Goal: Information Seeking & Learning: Learn about a topic

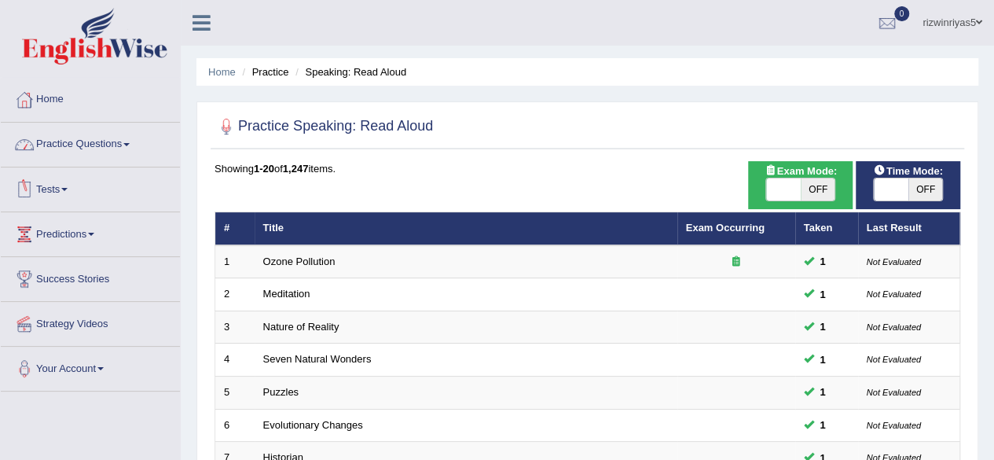
click at [57, 191] on link "Tests" at bounding box center [90, 186] width 179 height 39
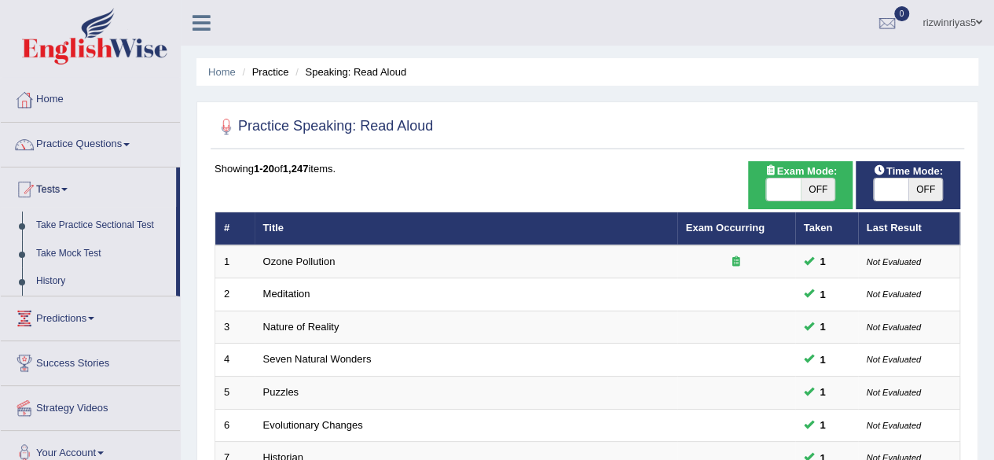
click at [57, 191] on link "Tests" at bounding box center [88, 186] width 175 height 39
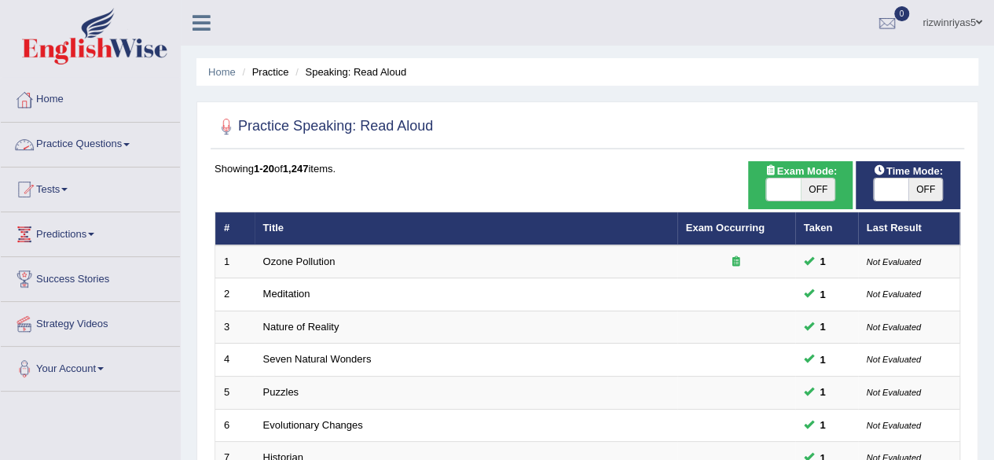
click at [94, 148] on link "Practice Questions" at bounding box center [90, 142] width 179 height 39
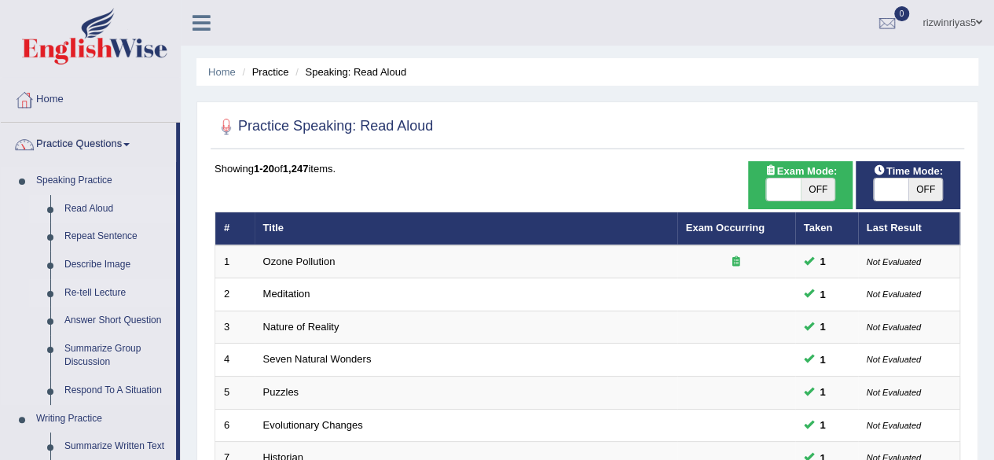
click at [94, 291] on link "Re-tell Lecture" at bounding box center [116, 293] width 119 height 28
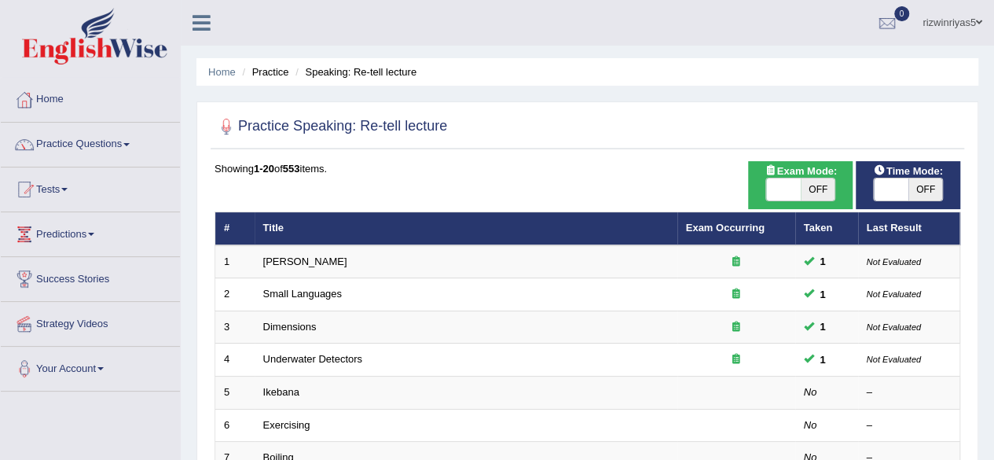
click at [818, 196] on span "OFF" at bounding box center [817, 189] width 35 height 22
checkbox input "true"
click at [910, 184] on span "OFF" at bounding box center [925, 189] width 35 height 22
checkbox input "true"
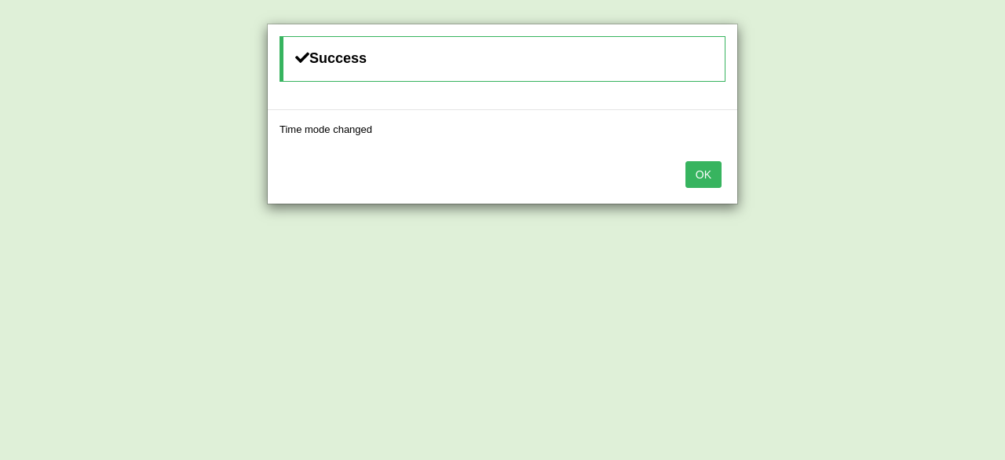
click at [710, 172] on button "OK" at bounding box center [704, 174] width 36 height 27
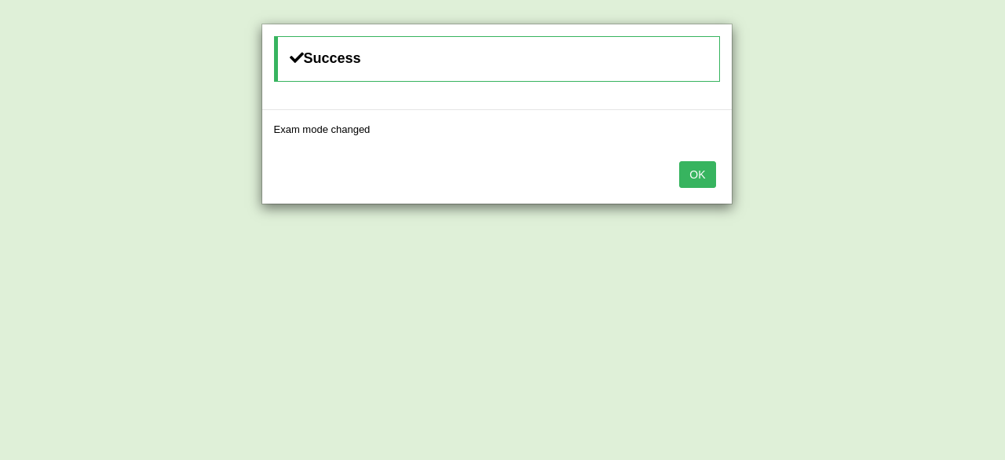
click at [710, 172] on body "Toggle navigation Home Practice Questions Speaking Practice Read Aloud Repeat S…" at bounding box center [502, 230] width 1005 height 460
click at [687, 181] on button "OK" at bounding box center [692, 174] width 36 height 27
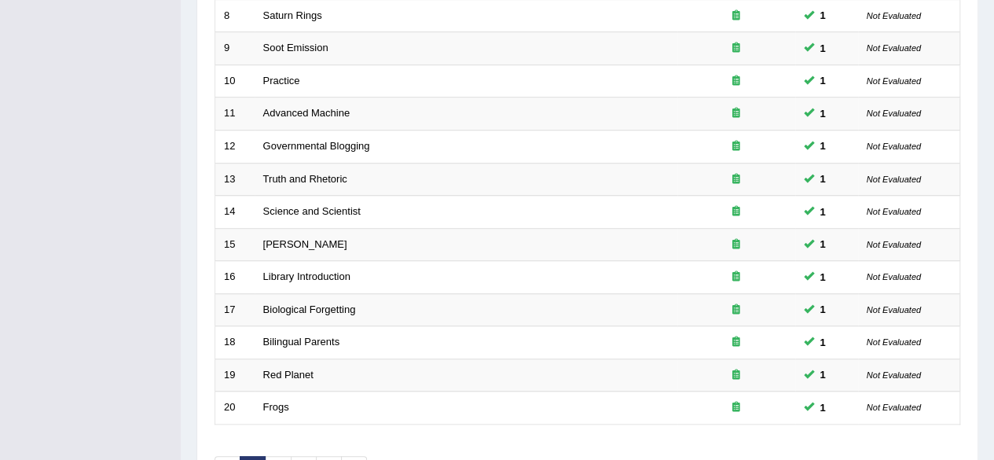
scroll to position [573, 0]
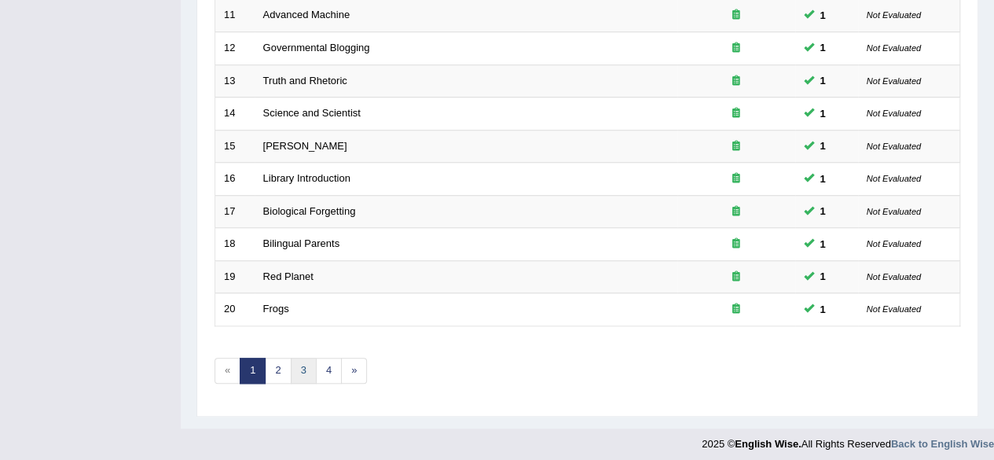
click at [298, 357] on link "3" at bounding box center [304, 370] width 26 height 26
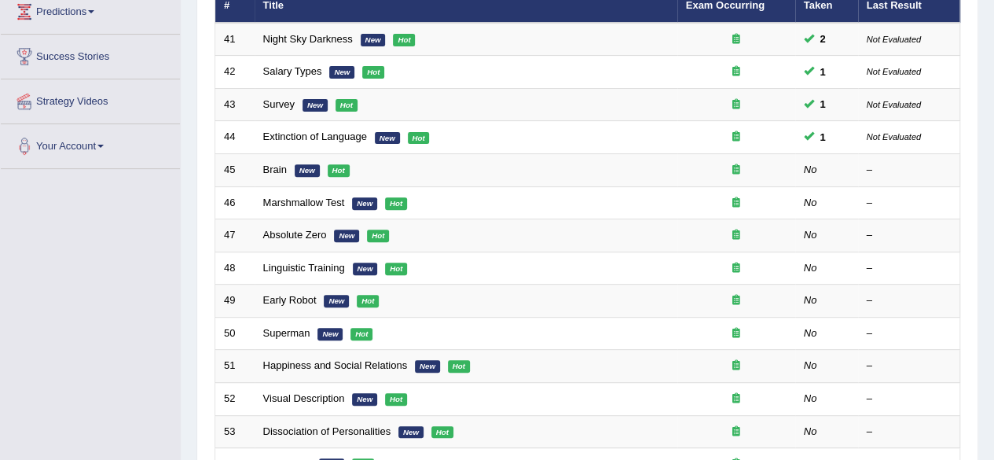
scroll to position [223, 0]
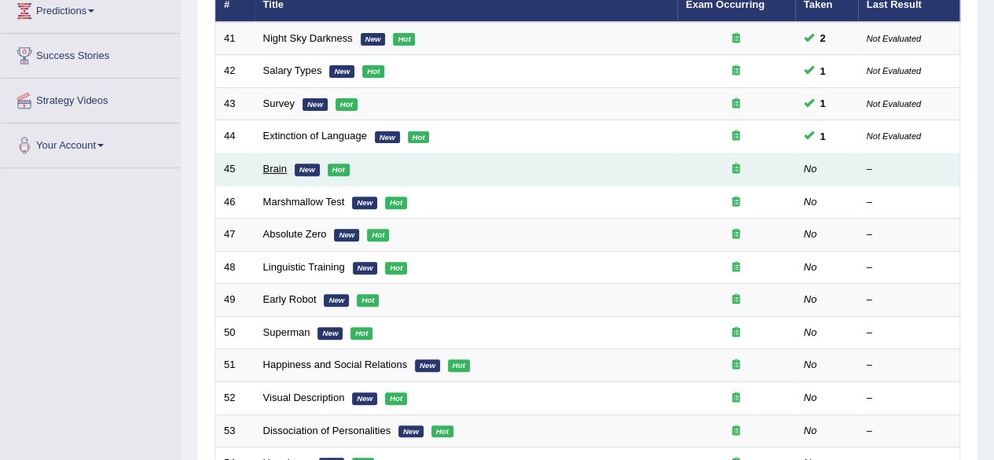
click at [282, 169] on link "Brain" at bounding box center [275, 169] width 24 height 12
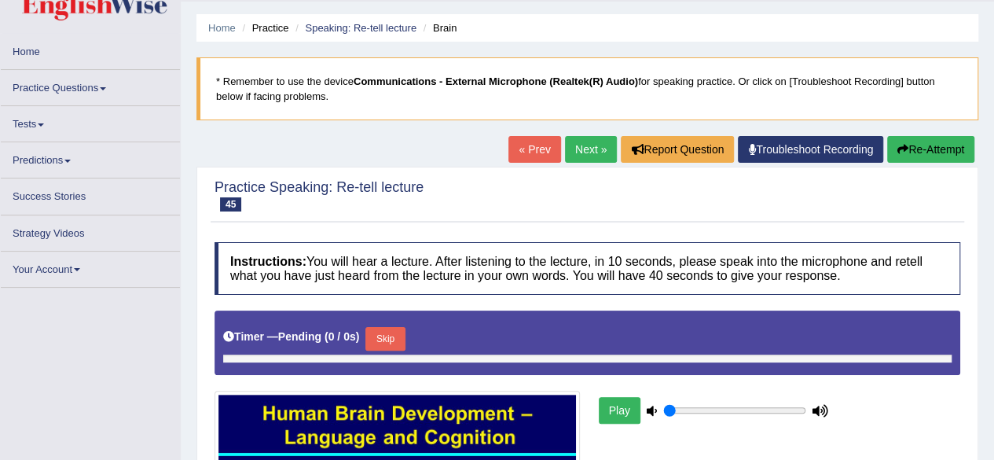
type input "0.9"
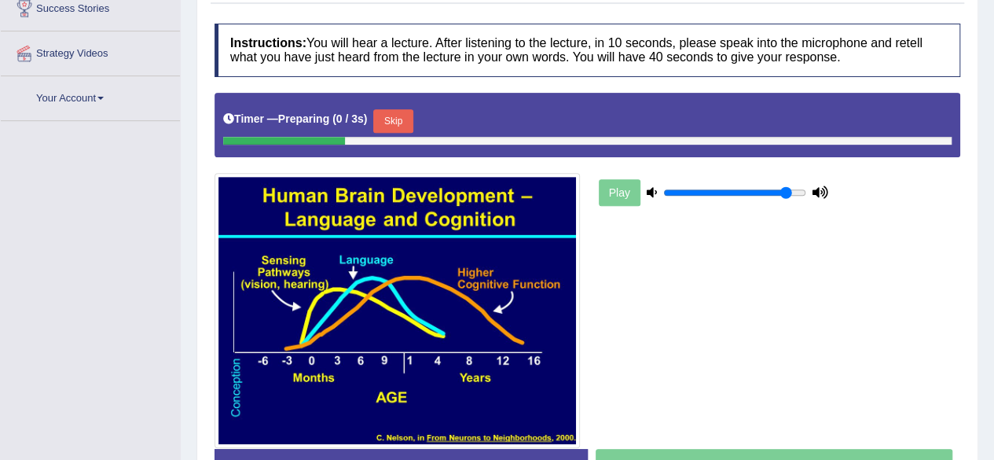
drag, startPoint x: 1005, startPoint y: 111, endPoint x: 1005, endPoint y: 254, distance: 143.0
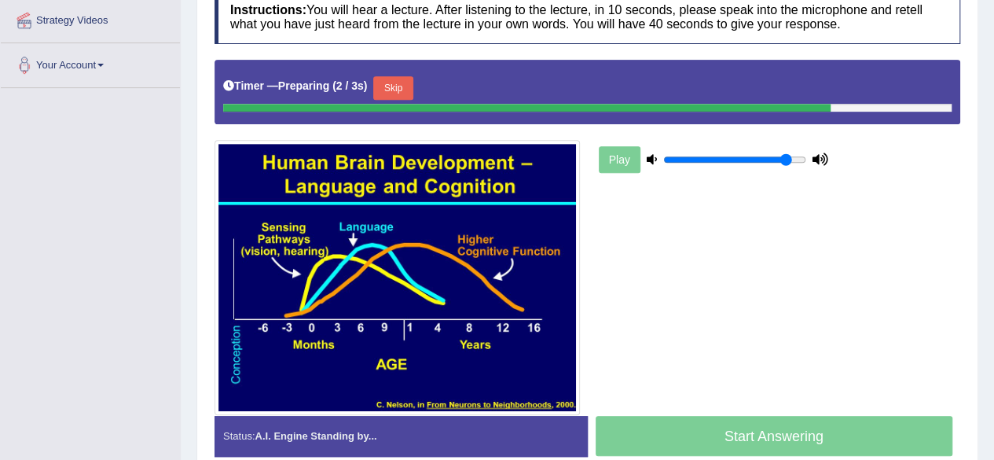
scroll to position [306, 0]
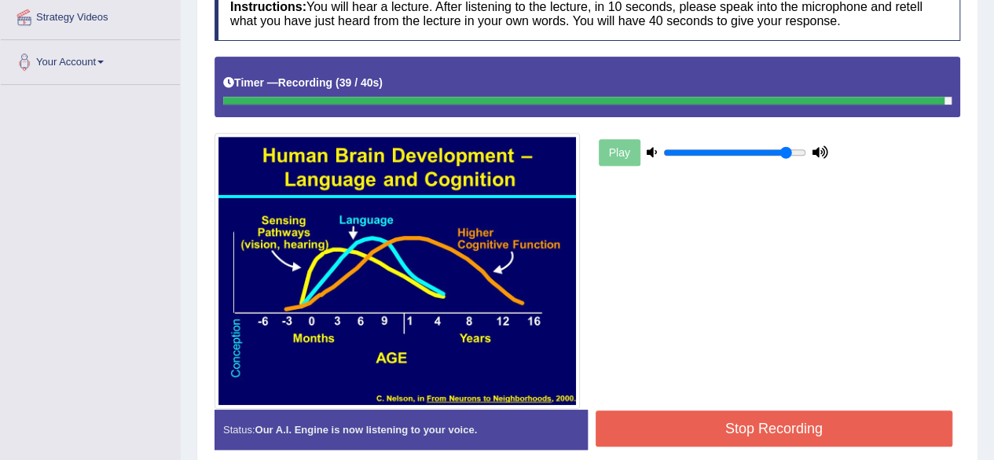
click at [855, 427] on button "Stop Recording" at bounding box center [773, 428] width 357 height 36
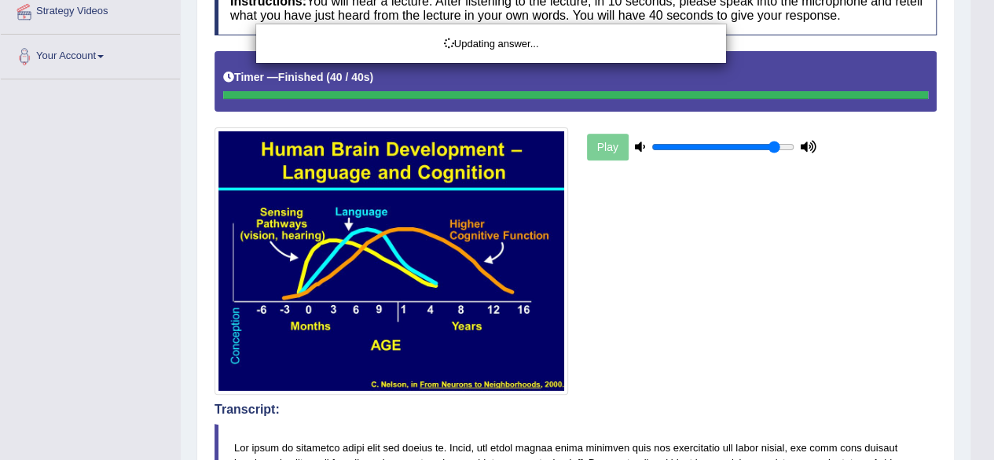
drag, startPoint x: 1005, startPoint y: 150, endPoint x: 1005, endPoint y: 277, distance: 127.3
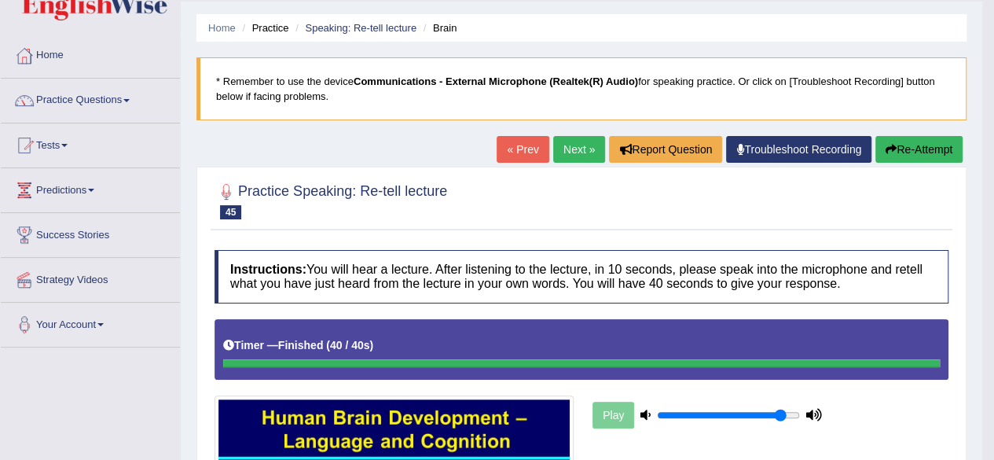
scroll to position [0, 0]
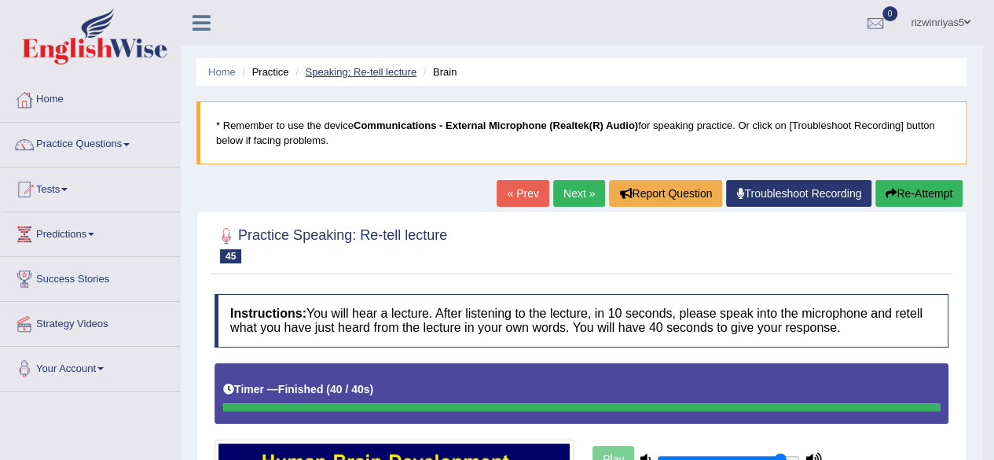
click at [394, 67] on link "Speaking: Re-tell lecture" at bounding box center [361, 72] width 112 height 12
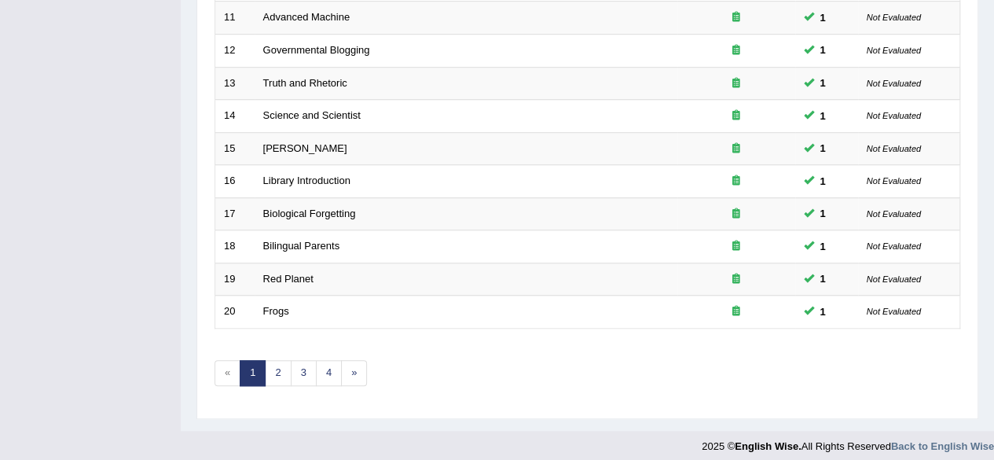
scroll to position [573, 0]
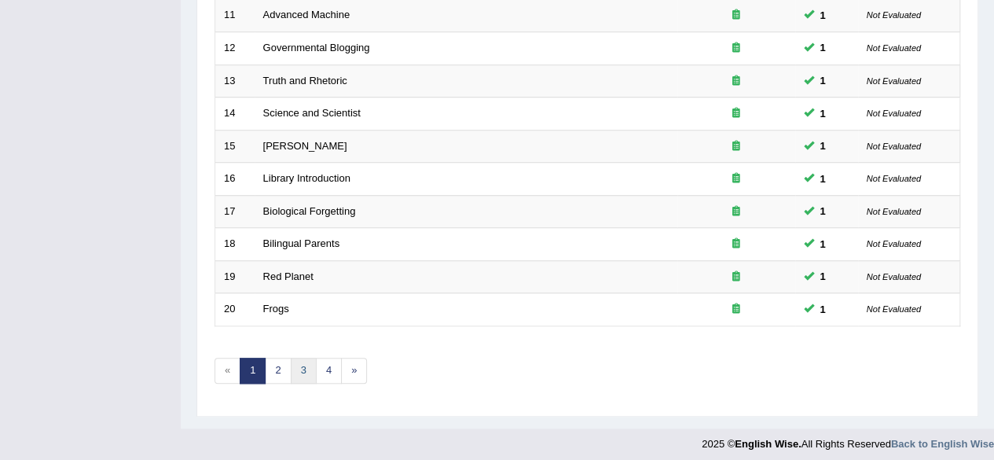
click at [308, 366] on link "3" at bounding box center [304, 370] width 26 height 26
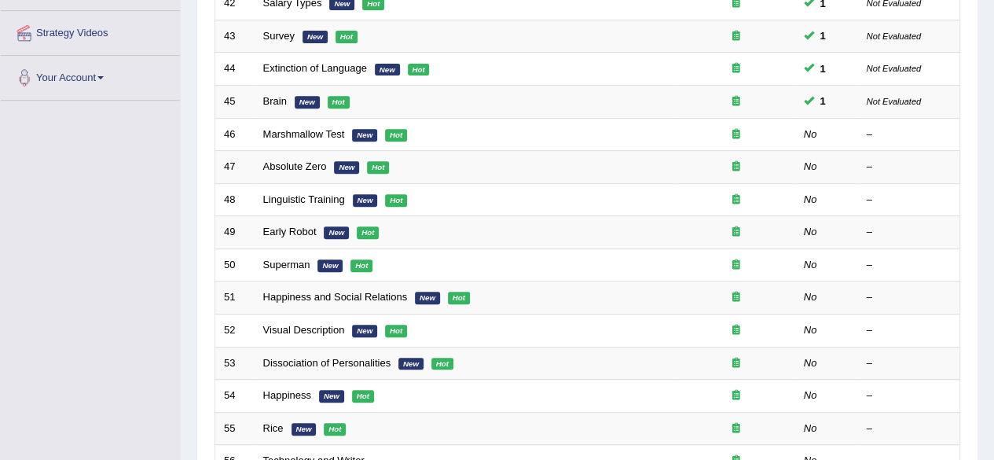
scroll to position [287, 0]
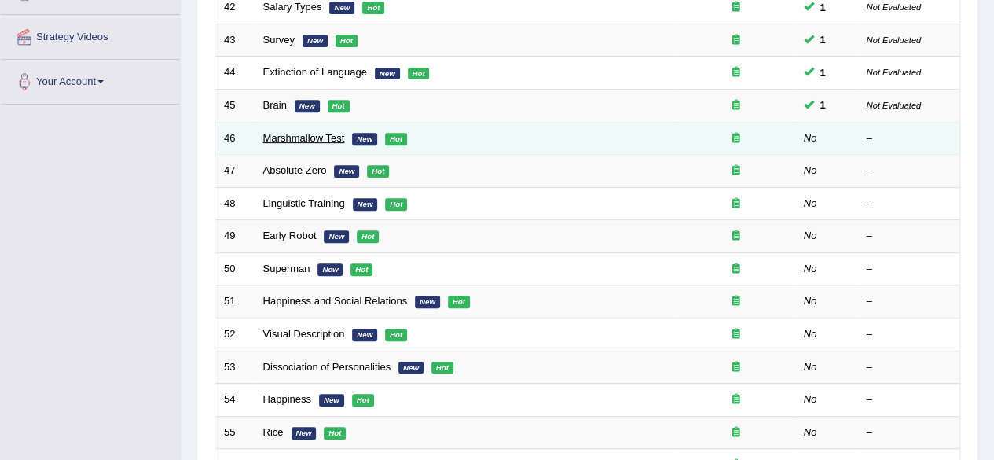
click at [332, 134] on link "Marshmallow Test" at bounding box center [304, 138] width 82 height 12
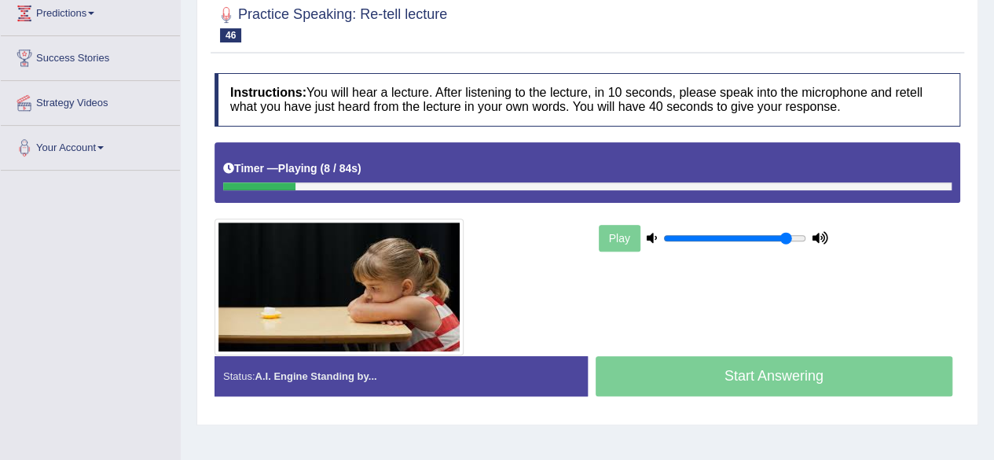
scroll to position [223, 0]
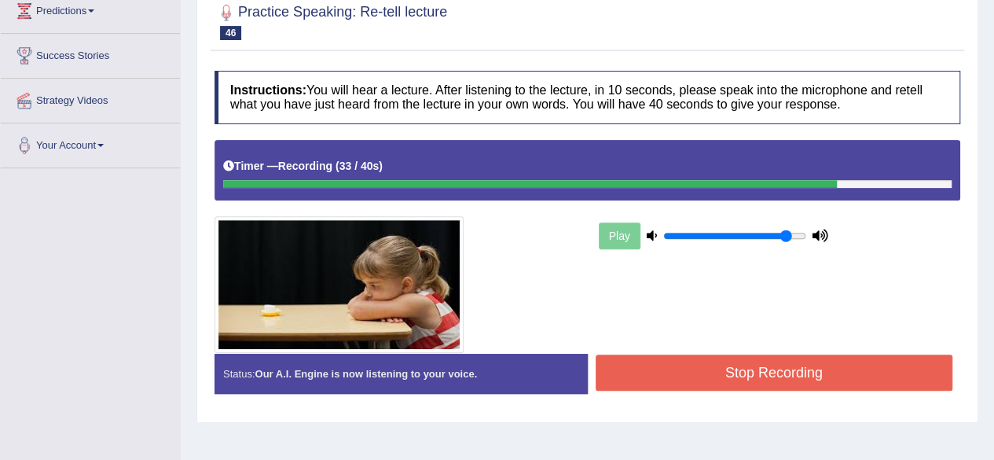
click at [811, 372] on button "Stop Recording" at bounding box center [773, 372] width 357 height 36
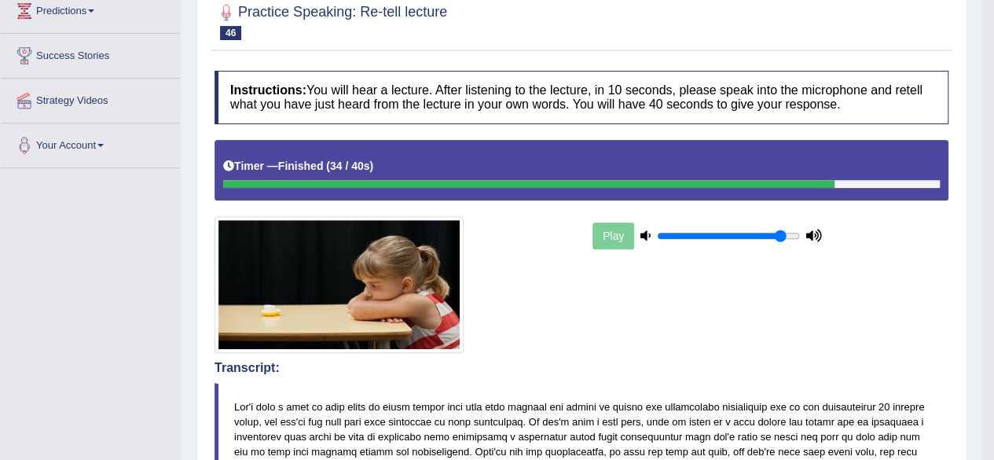
drag, startPoint x: 1005, startPoint y: 218, endPoint x: 1005, endPoint y: 308, distance: 89.5
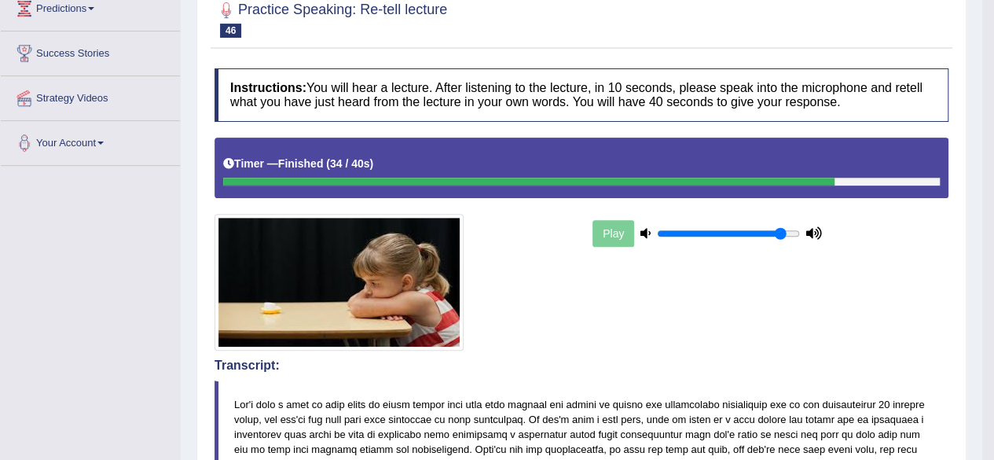
scroll to position [0, 0]
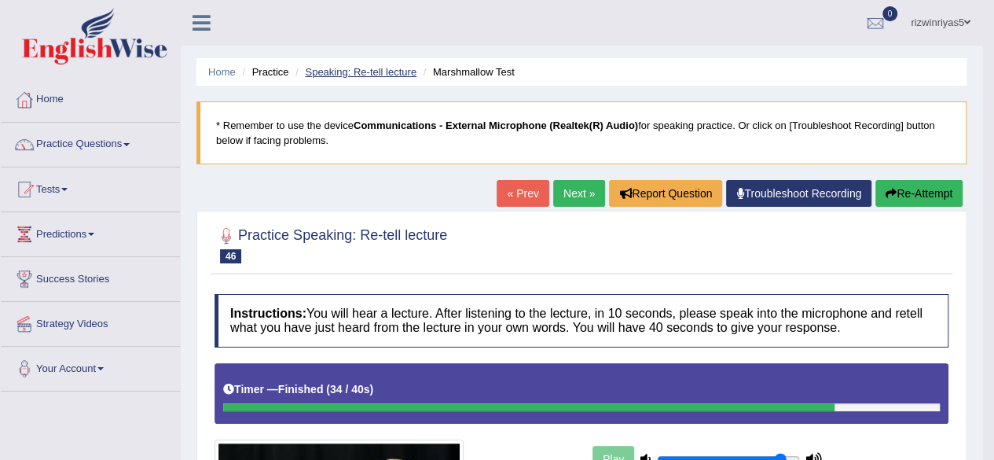
click at [395, 71] on link "Speaking: Re-tell lecture" at bounding box center [361, 72] width 112 height 12
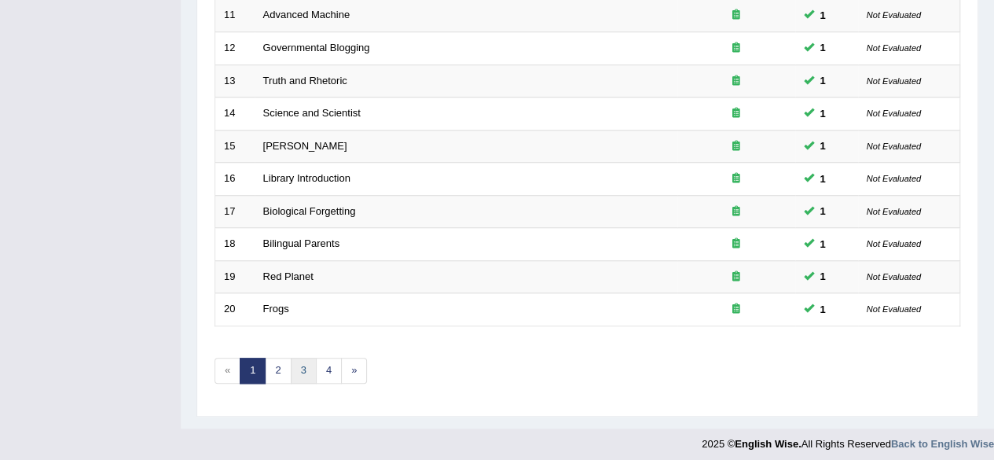
click at [311, 361] on link "3" at bounding box center [304, 370] width 26 height 26
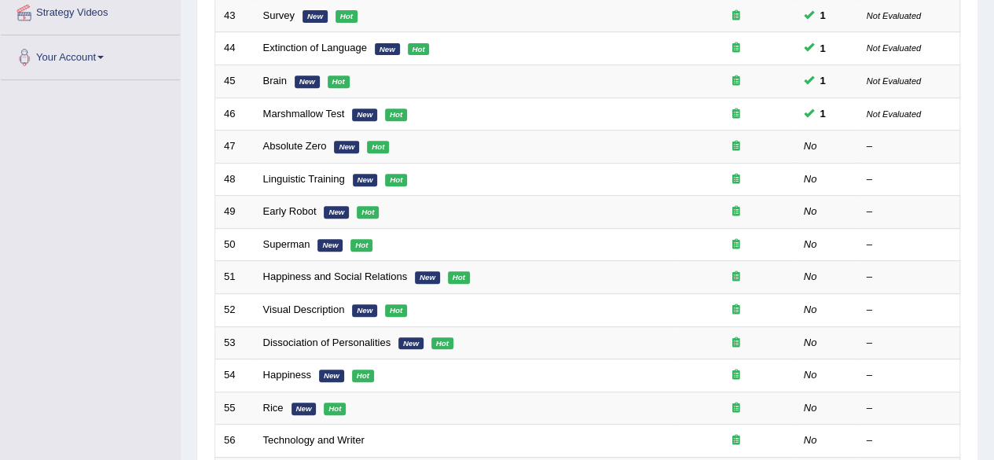
scroll to position [313, 0]
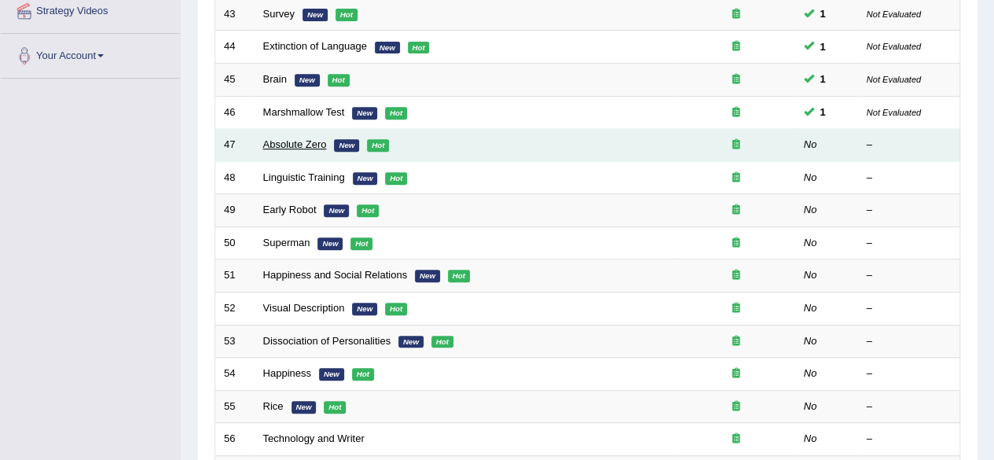
click at [311, 145] on link "Absolute Zero" at bounding box center [295, 144] width 64 height 12
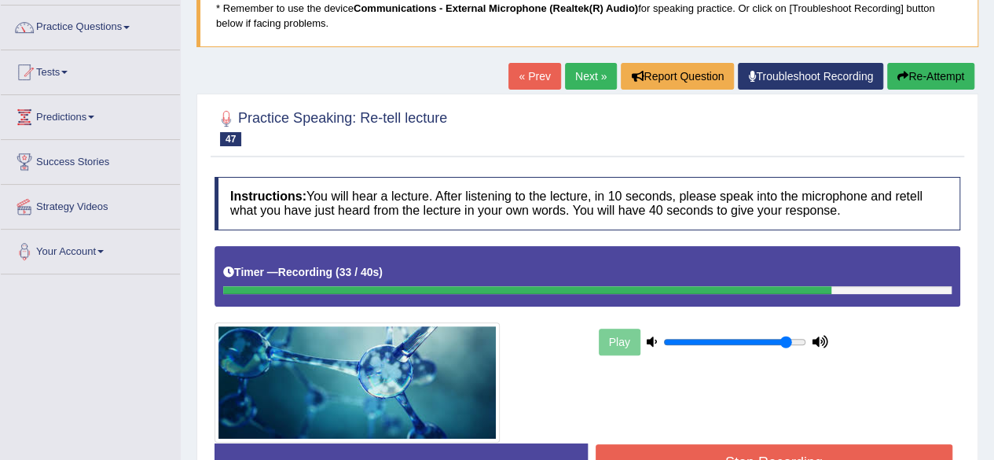
scroll to position [156, 0]
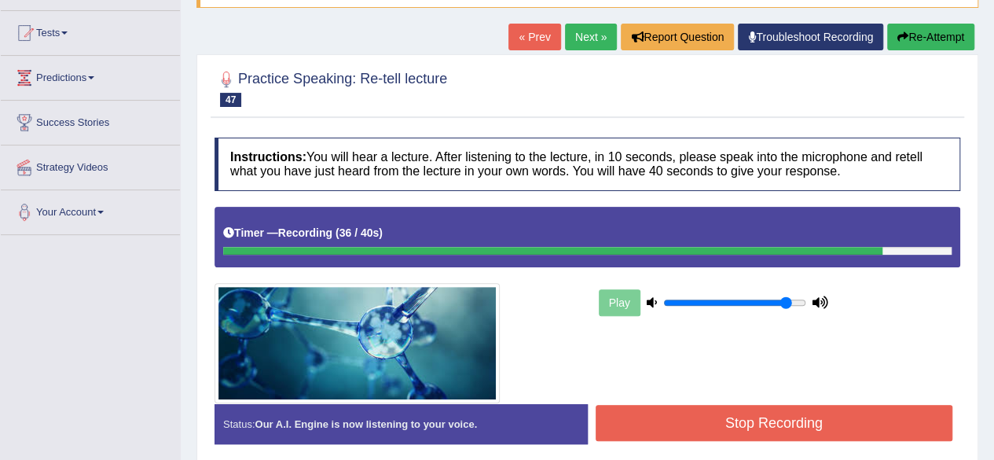
click at [726, 420] on button "Stop Recording" at bounding box center [773, 423] width 357 height 36
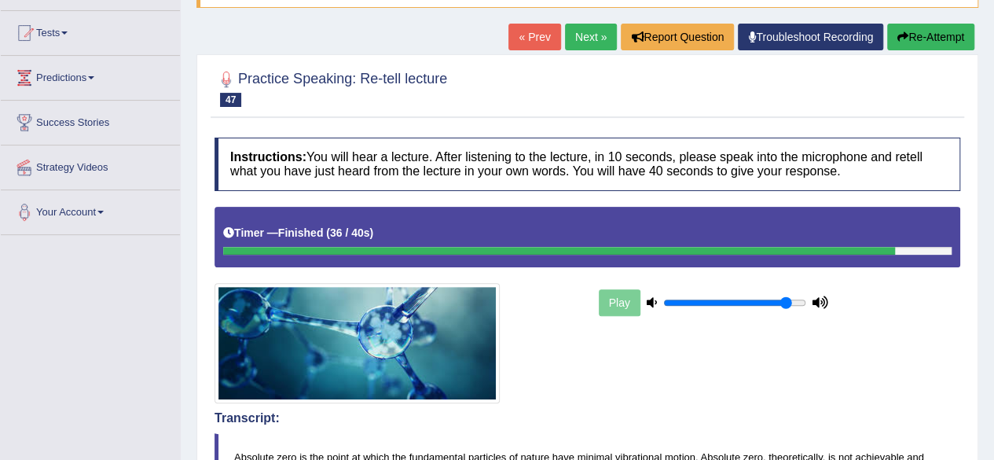
drag, startPoint x: 1005, startPoint y: 129, endPoint x: 1005, endPoint y: 243, distance: 113.9
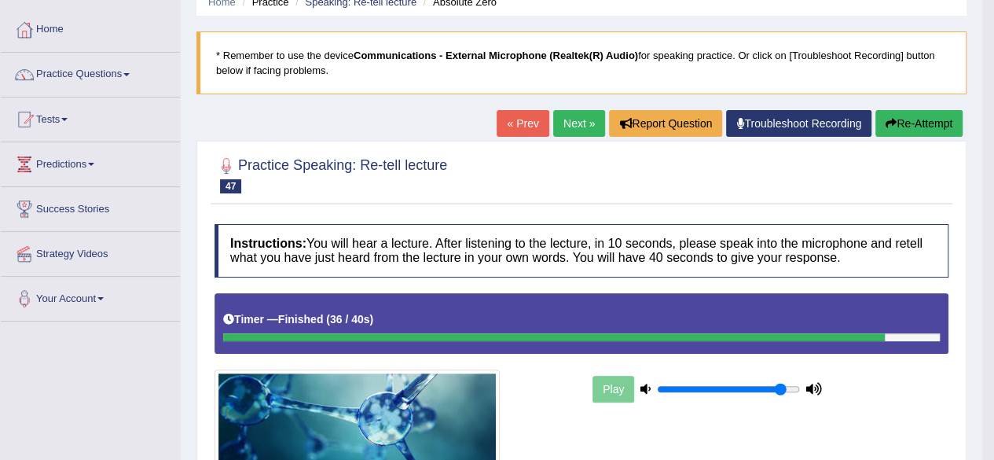
scroll to position [0, 0]
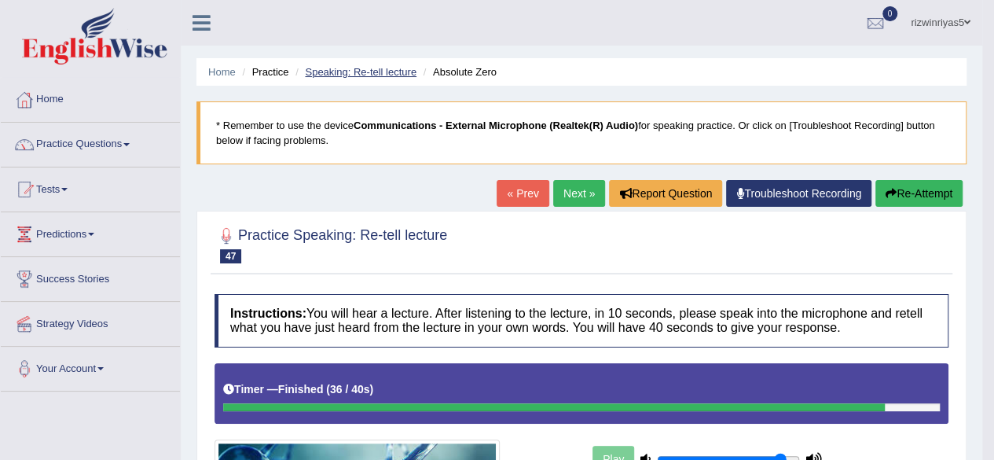
click at [396, 72] on link "Speaking: Re-tell lecture" at bounding box center [361, 72] width 112 height 12
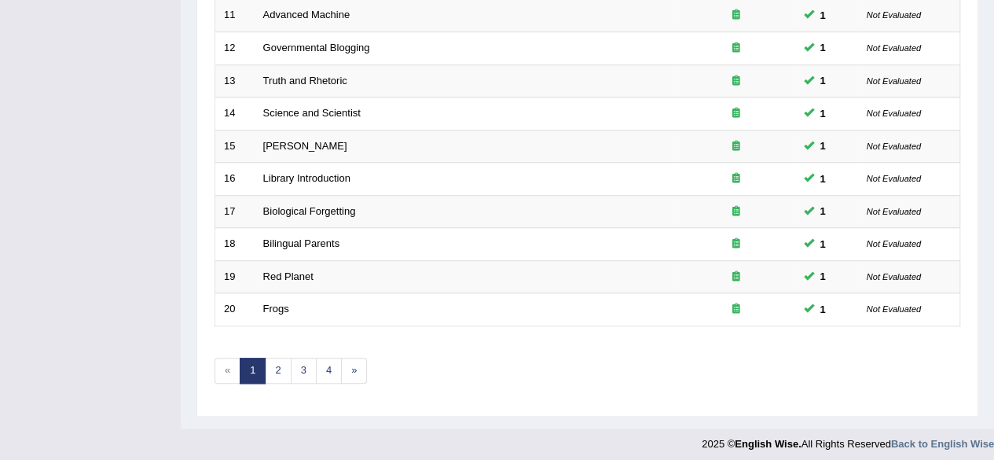
click at [307, 361] on link "3" at bounding box center [304, 370] width 26 height 26
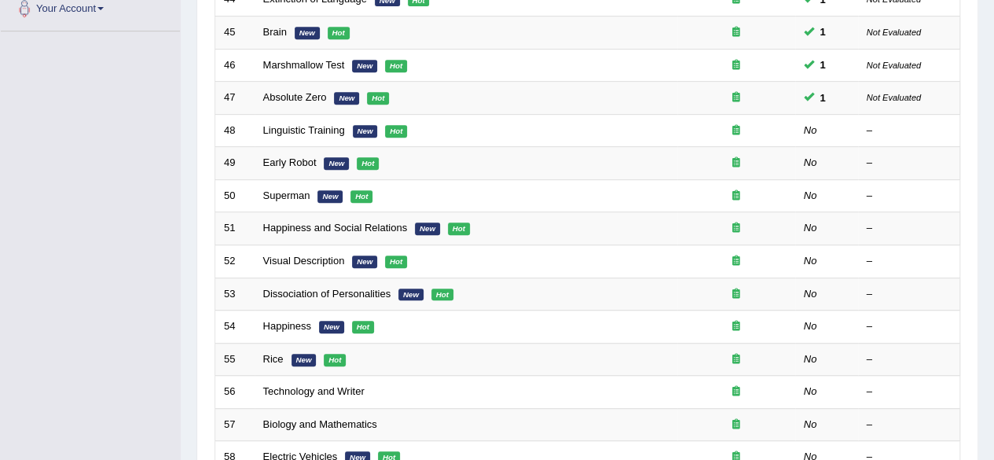
drag, startPoint x: 1005, startPoint y: 126, endPoint x: 1005, endPoint y: 276, distance: 150.0
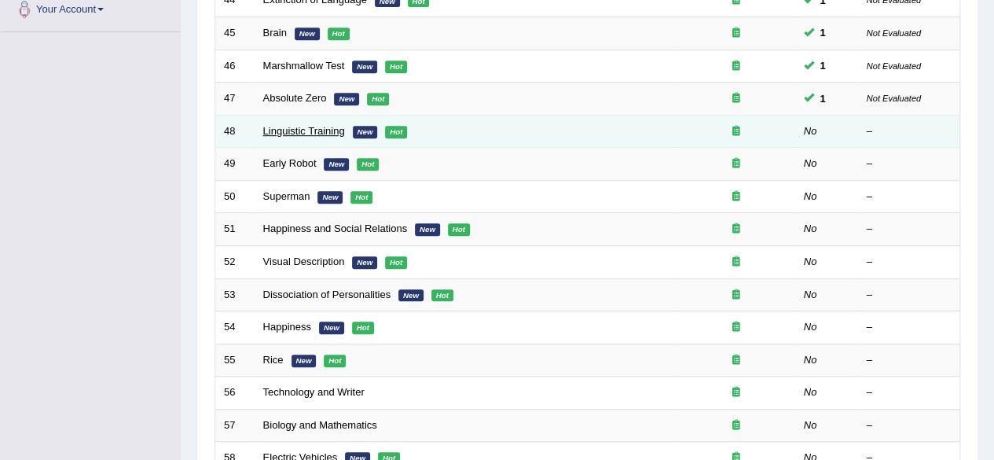
click at [322, 130] on link "Linguistic Training" at bounding box center [304, 131] width 82 height 12
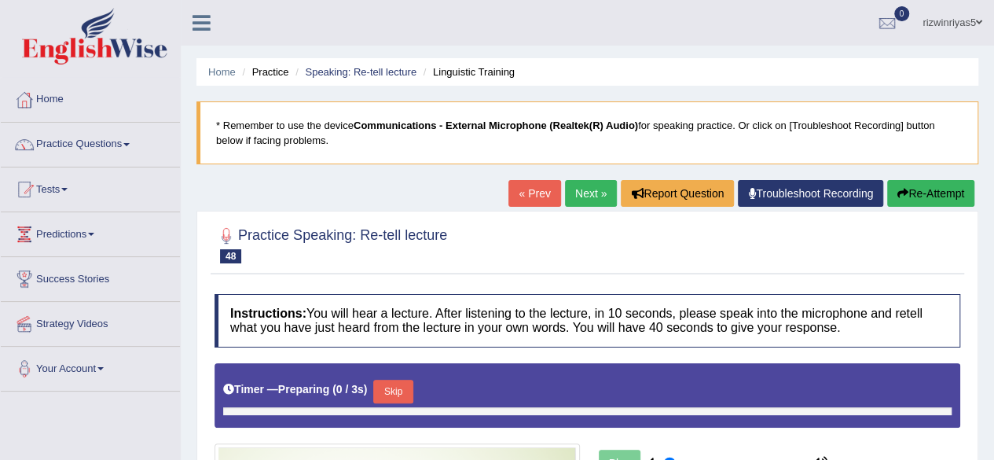
type input "0.9"
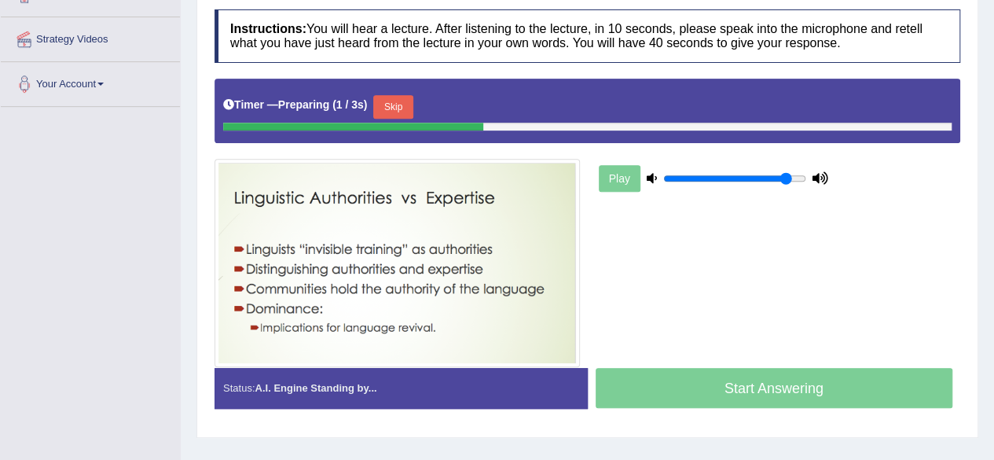
scroll to position [302, 0]
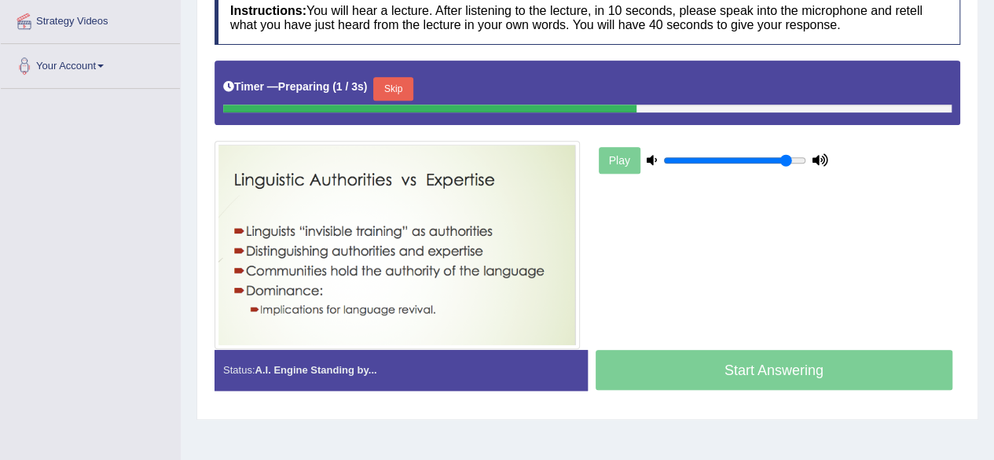
drag, startPoint x: 1005, startPoint y: 148, endPoint x: 1005, endPoint y: 307, distance: 158.7
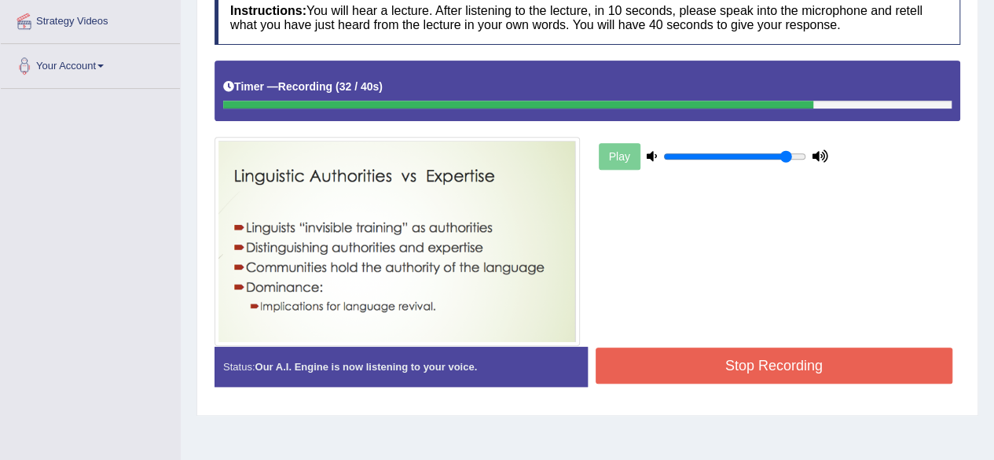
click at [855, 364] on button "Stop Recording" at bounding box center [773, 365] width 357 height 36
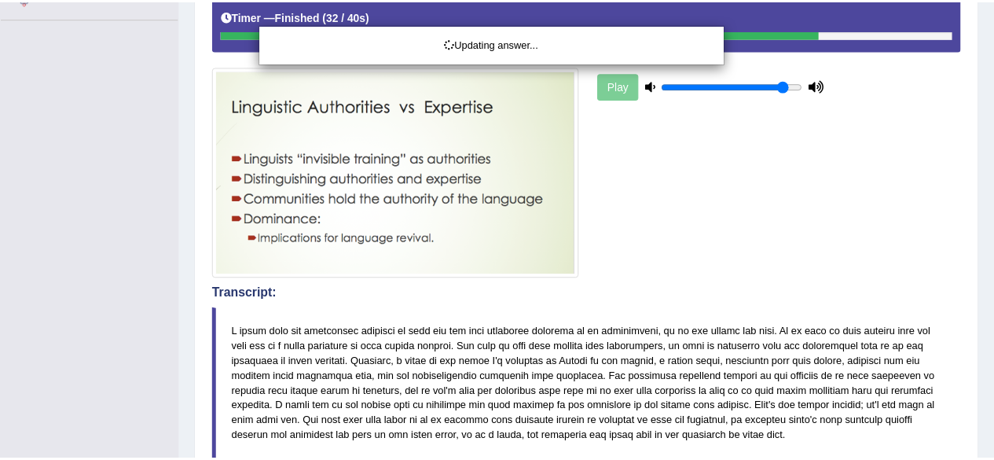
scroll to position [401, 0]
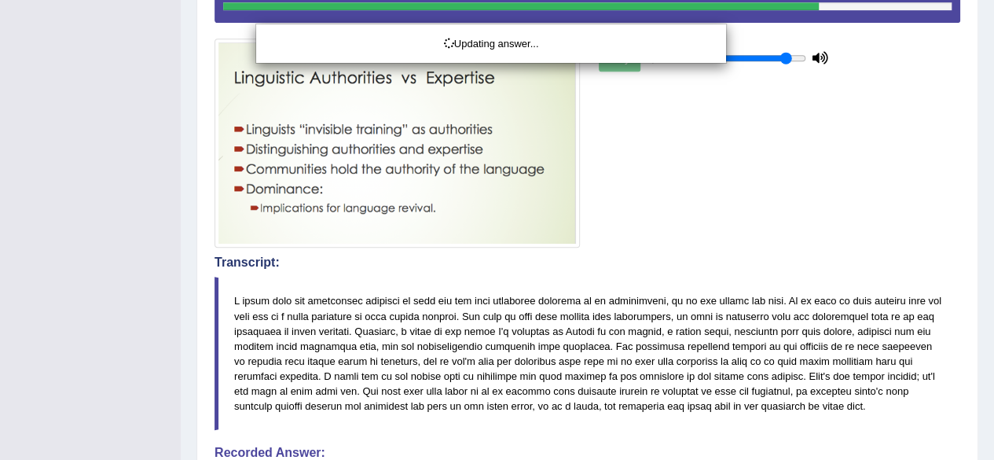
drag, startPoint x: 1005, startPoint y: 216, endPoint x: 1005, endPoint y: 424, distance: 208.2
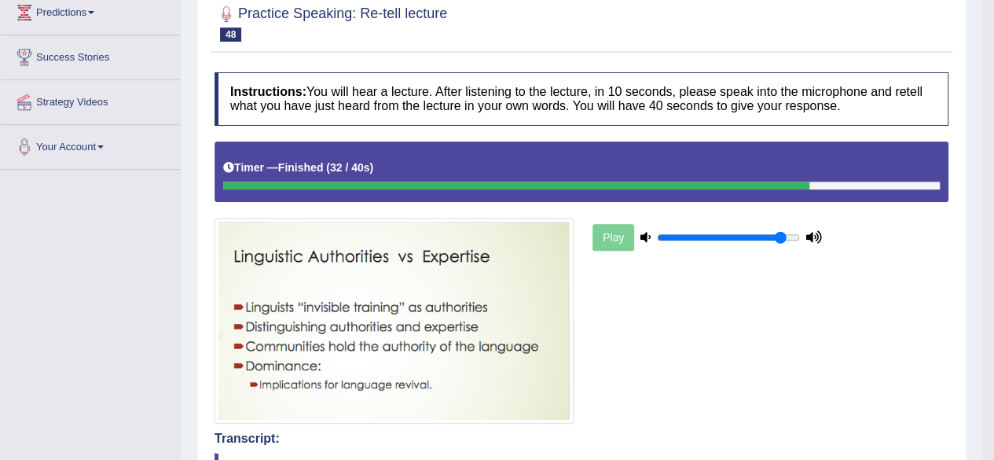
scroll to position [0, 0]
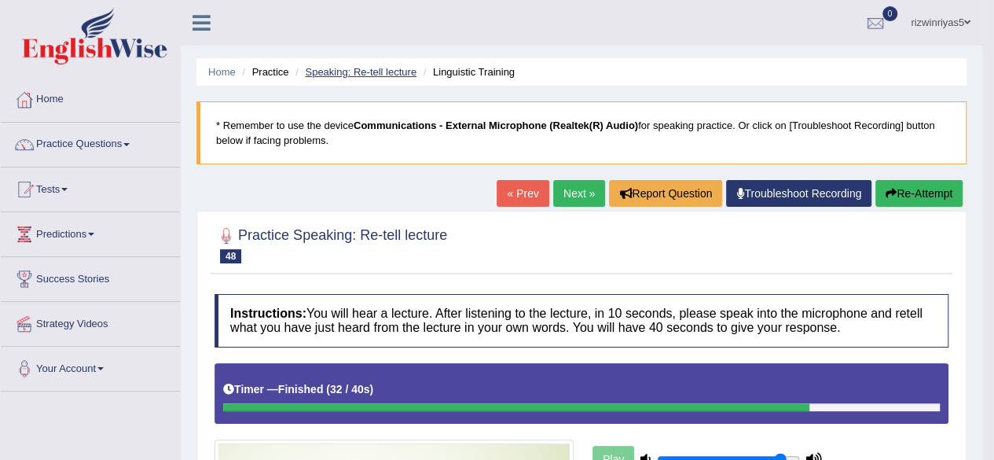
click at [390, 76] on link "Speaking: Re-tell lecture" at bounding box center [361, 72] width 112 height 12
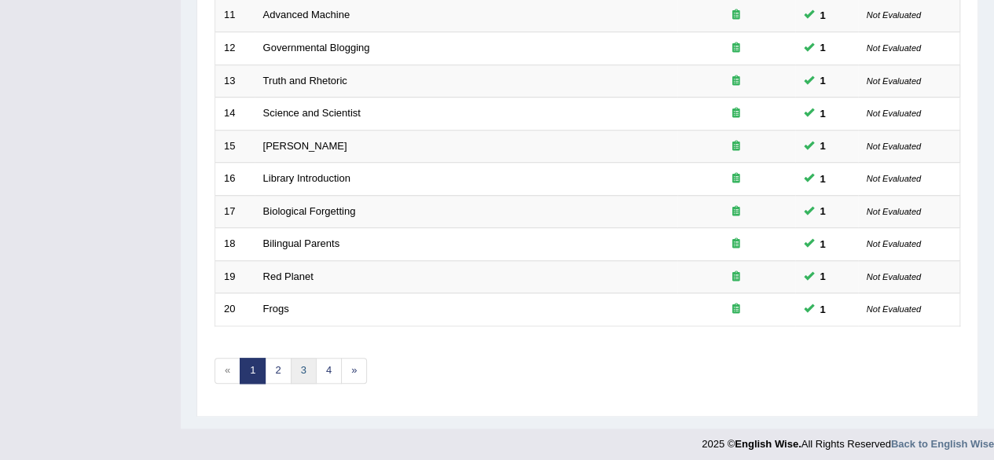
click at [294, 370] on link "3" at bounding box center [304, 370] width 26 height 26
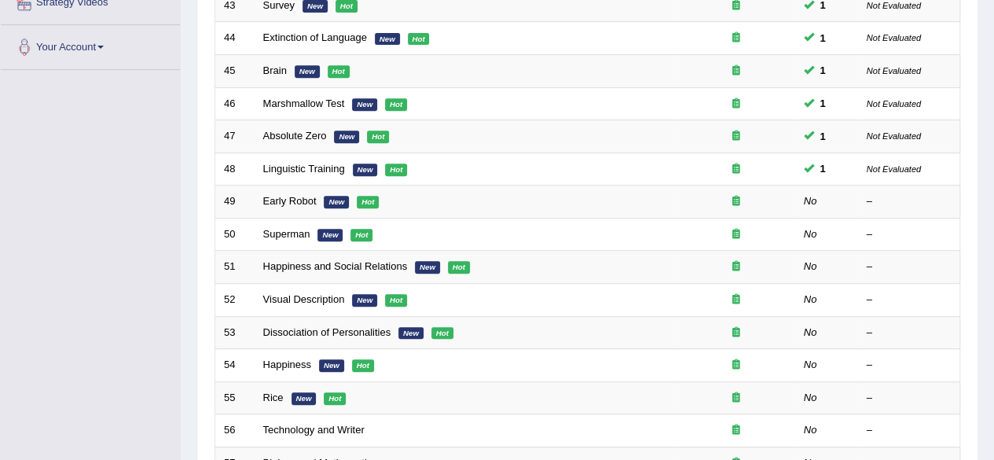
scroll to position [365, 0]
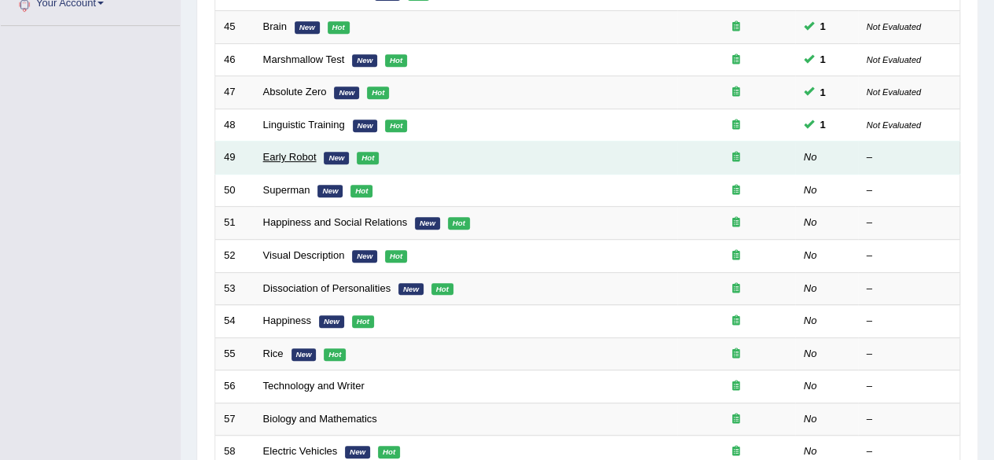
click at [302, 152] on link "Early Robot" at bounding box center [289, 157] width 53 height 12
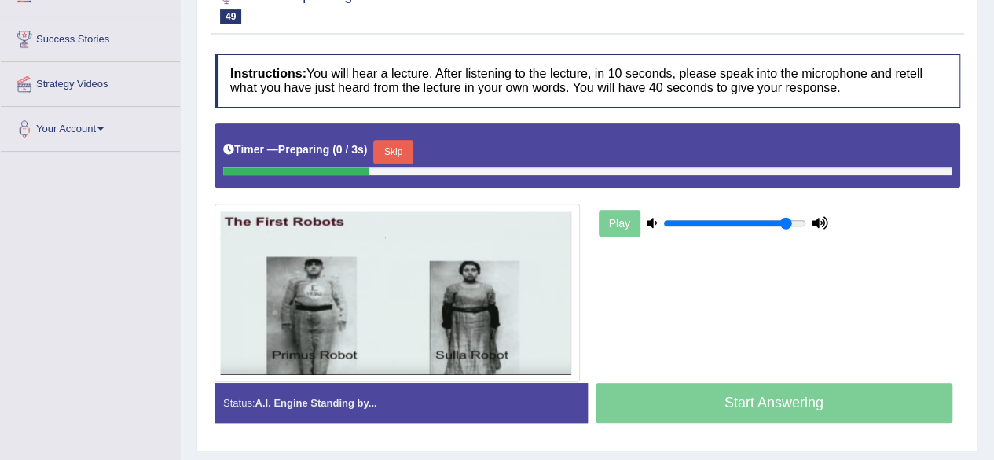
scroll to position [272, 0]
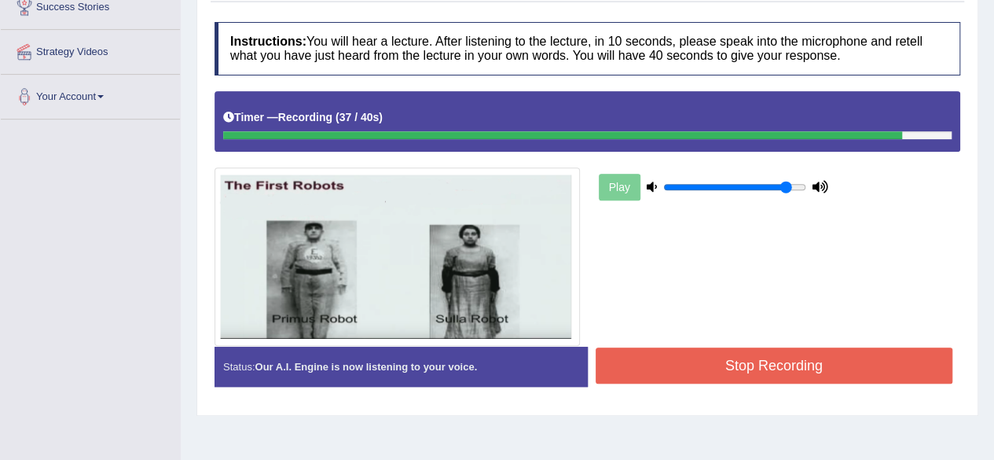
click at [856, 376] on button "Stop Recording" at bounding box center [773, 365] width 357 height 36
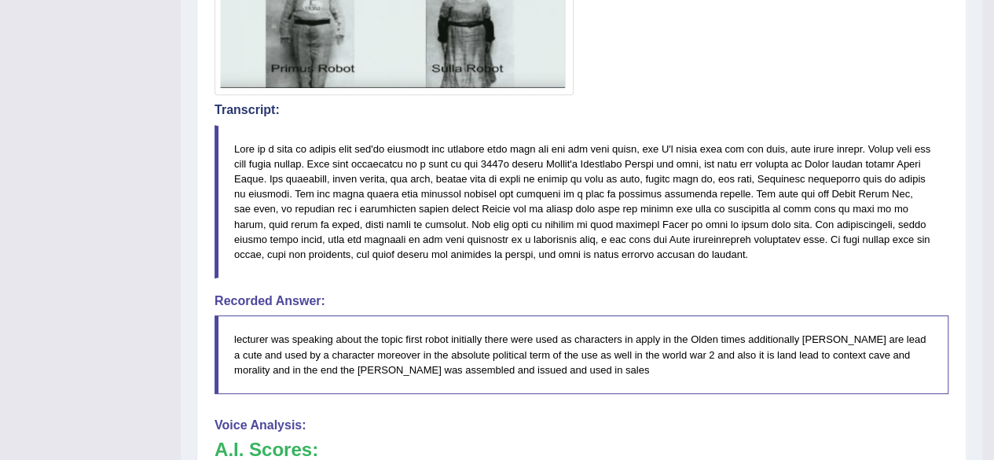
scroll to position [522, 0]
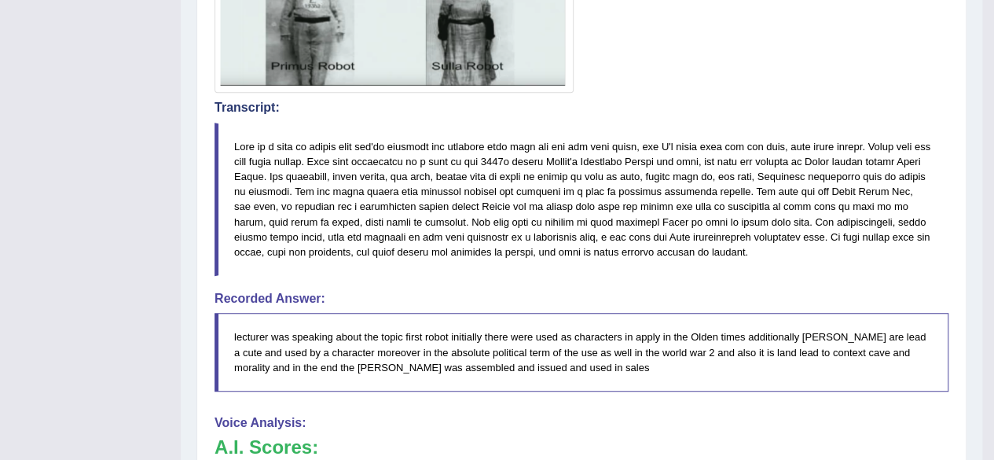
drag, startPoint x: 1005, startPoint y: 200, endPoint x: 986, endPoint y: 406, distance: 206.7
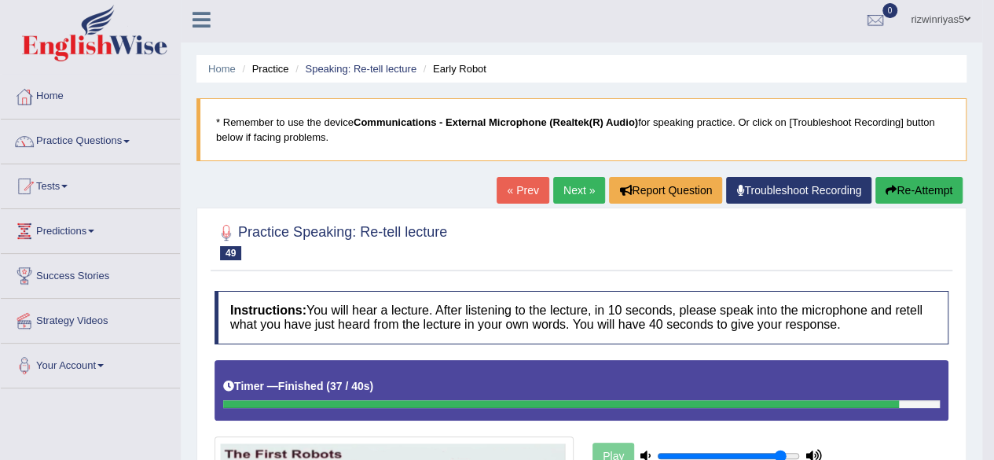
scroll to position [0, 0]
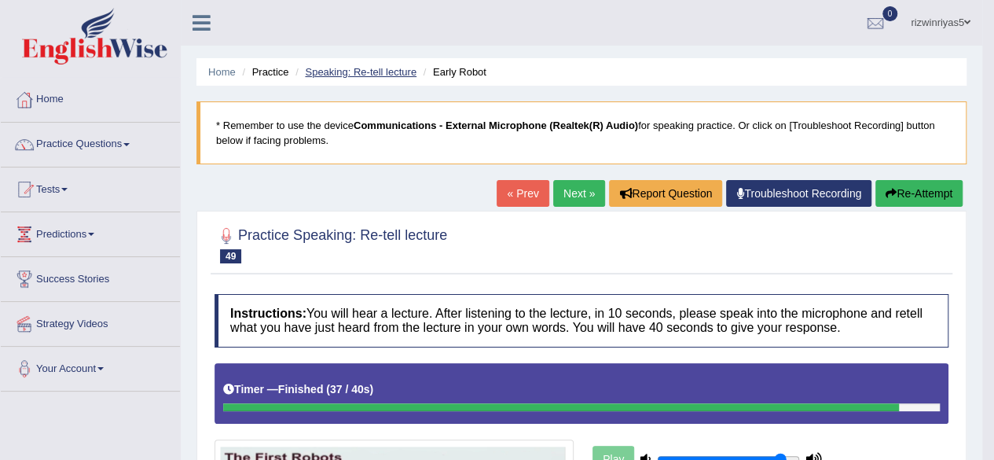
click at [399, 69] on link "Speaking: Re-tell lecture" at bounding box center [361, 72] width 112 height 12
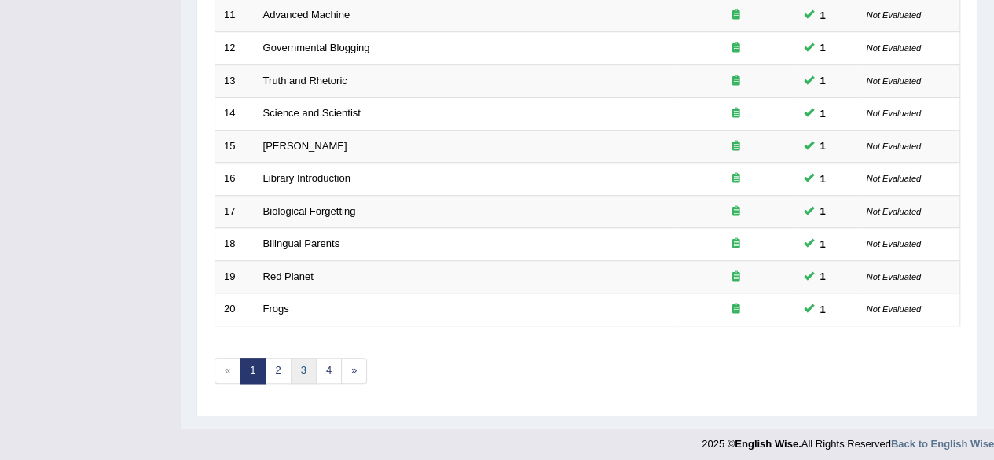
click at [306, 357] on link "3" at bounding box center [304, 370] width 26 height 26
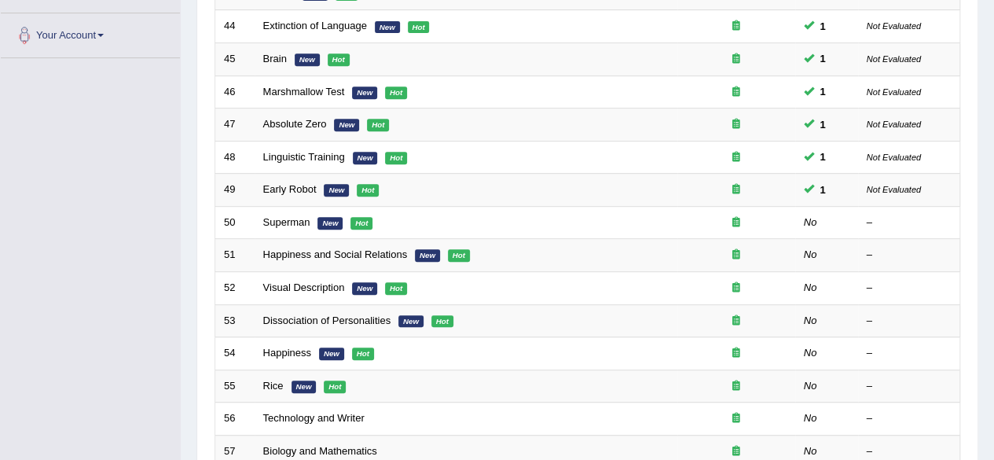
scroll to position [361, 0]
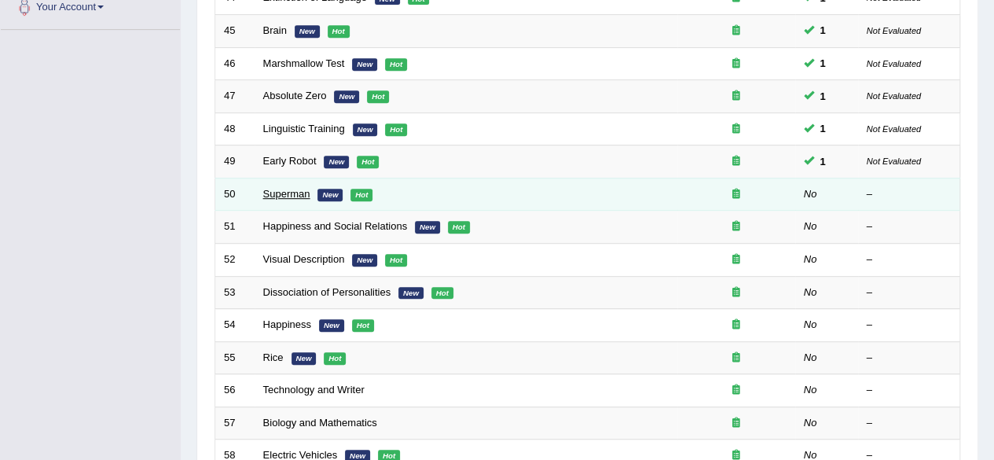
click at [294, 189] on link "Superman" at bounding box center [286, 194] width 47 height 12
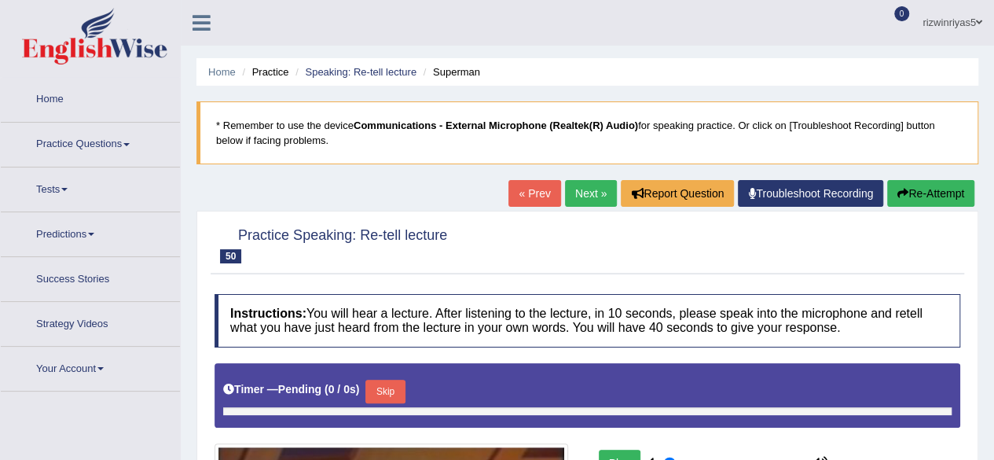
type input "0.9"
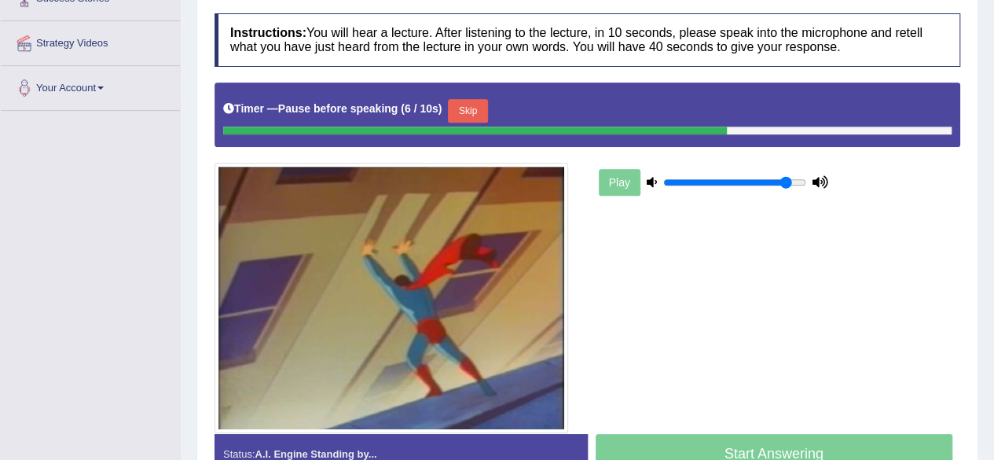
scroll to position [280, 0]
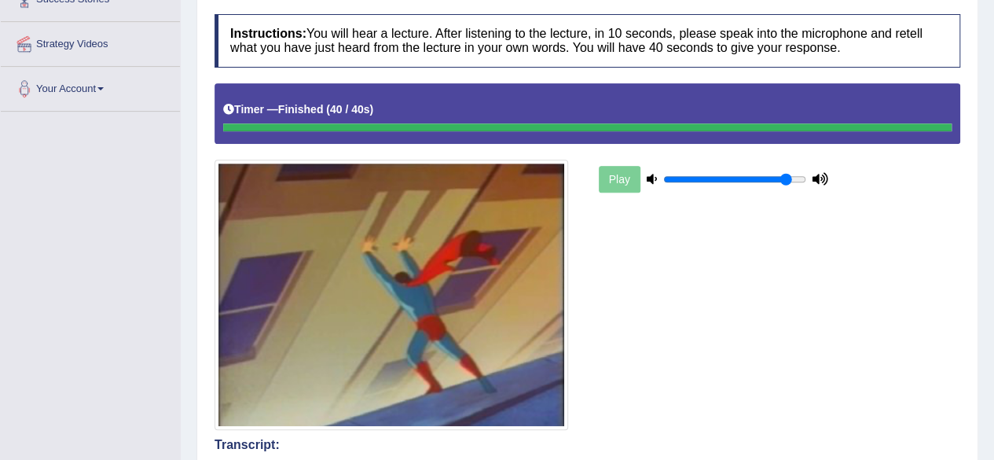
drag, startPoint x: 1005, startPoint y: 159, endPoint x: 1005, endPoint y: 280, distance: 121.8
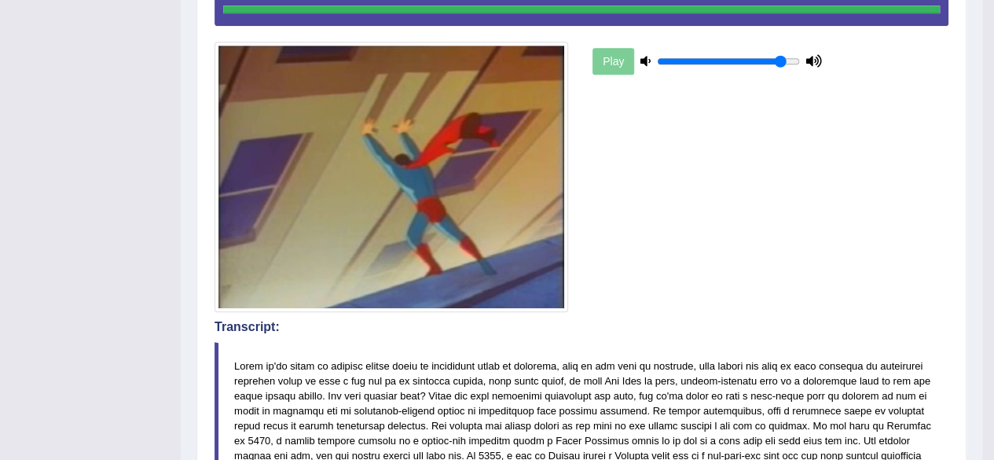
scroll to position [0, 0]
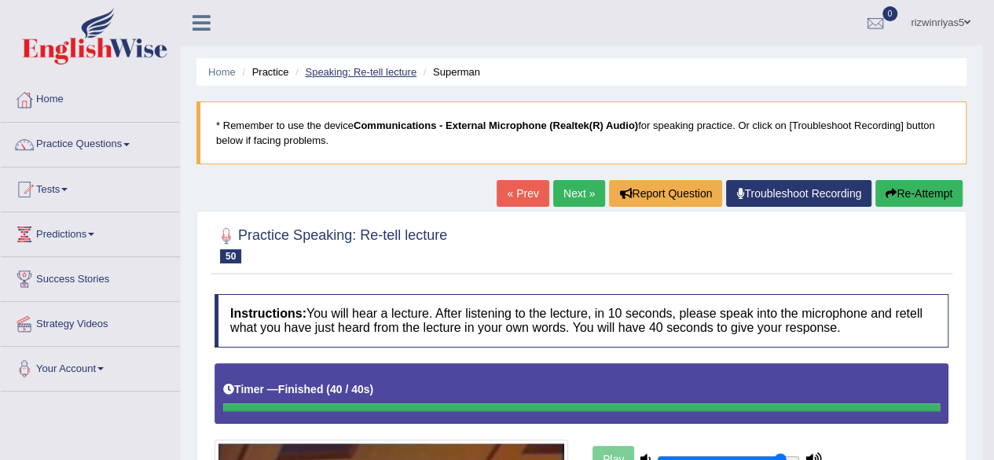
click at [371, 71] on link "Speaking: Re-tell lecture" at bounding box center [361, 72] width 112 height 12
